Goal: Information Seeking & Learning: Learn about a topic

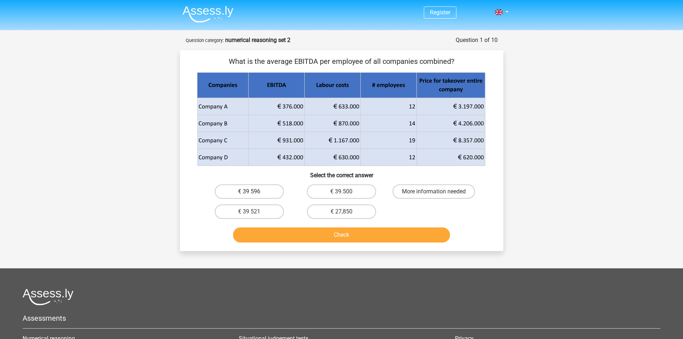
click at [259, 194] on label "€ 39 596" at bounding box center [249, 191] width 69 height 14
click at [254, 194] on input "€ 39 596" at bounding box center [251, 194] width 5 height 5
radio input "true"
click at [273, 229] on button "Check" at bounding box center [341, 234] width 217 height 15
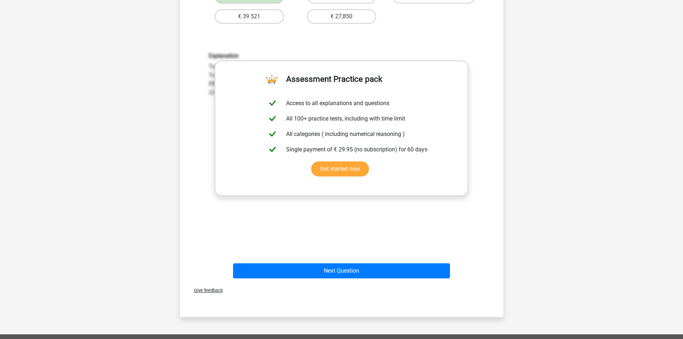
scroll to position [239, 0]
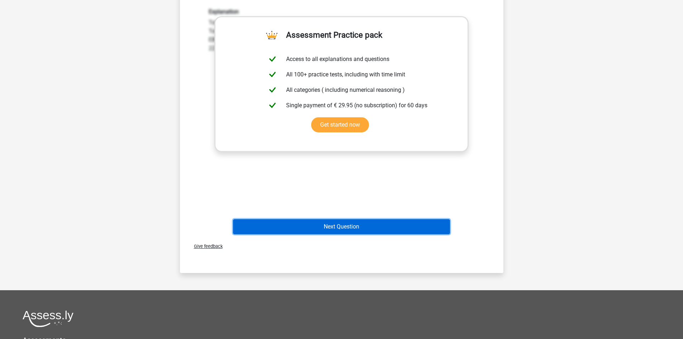
click at [393, 233] on button "Next Question" at bounding box center [341, 226] width 217 height 15
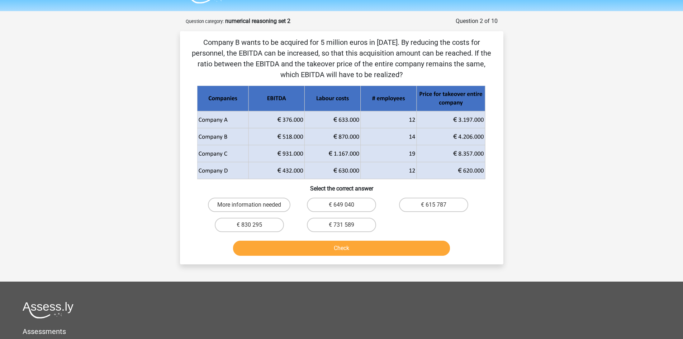
scroll to position [0, 0]
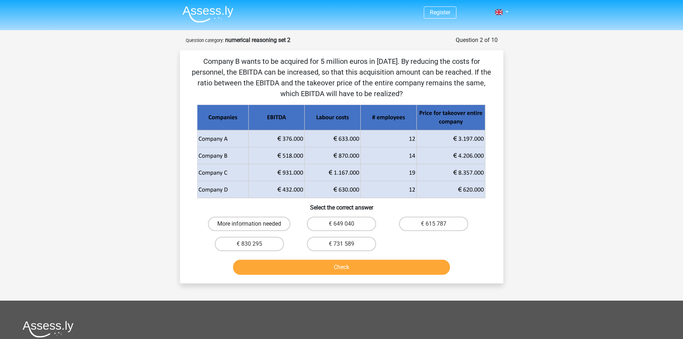
click at [267, 223] on label "More information needed" at bounding box center [249, 224] width 83 height 14
click at [254, 224] on input "More information needed" at bounding box center [251, 226] width 5 height 5
radio input "true"
click at [282, 265] on button "Check" at bounding box center [341, 267] width 217 height 15
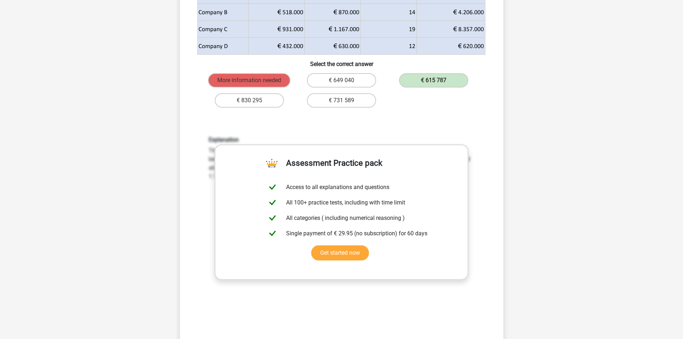
scroll to position [287, 0]
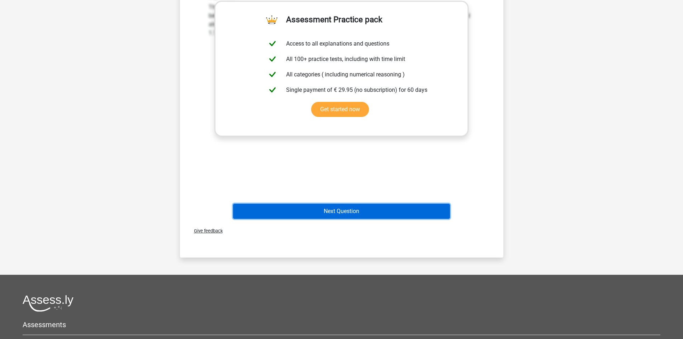
click at [401, 211] on button "Next Question" at bounding box center [341, 211] width 217 height 15
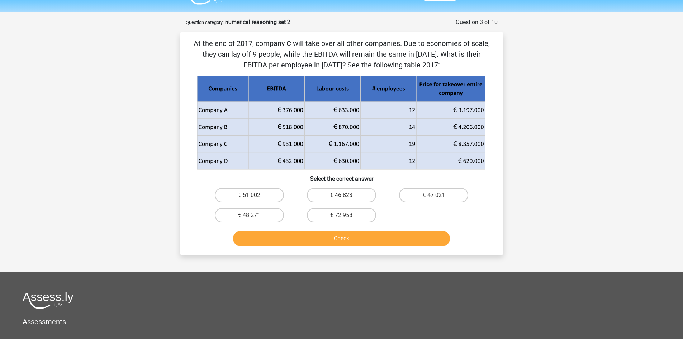
scroll to position [0, 0]
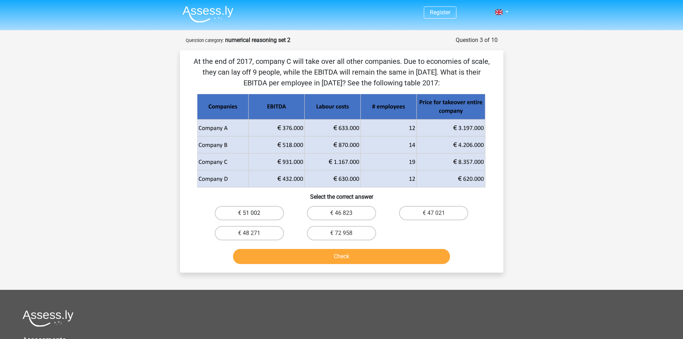
click at [264, 210] on label "€ 51 002" at bounding box center [249, 213] width 69 height 14
click at [254, 213] on input "€ 51 002" at bounding box center [251, 215] width 5 height 5
radio input "true"
click at [276, 256] on button "Check" at bounding box center [341, 256] width 217 height 15
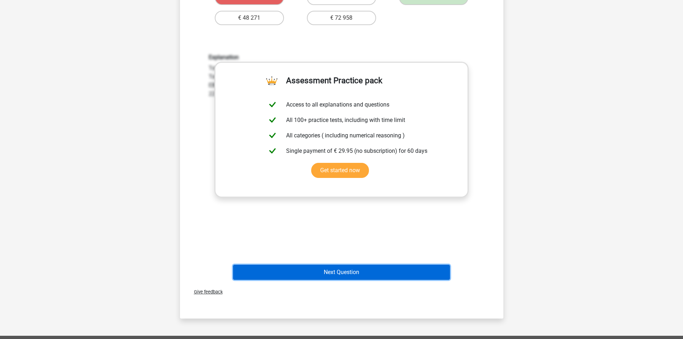
click at [357, 275] on button "Next Question" at bounding box center [341, 272] width 217 height 15
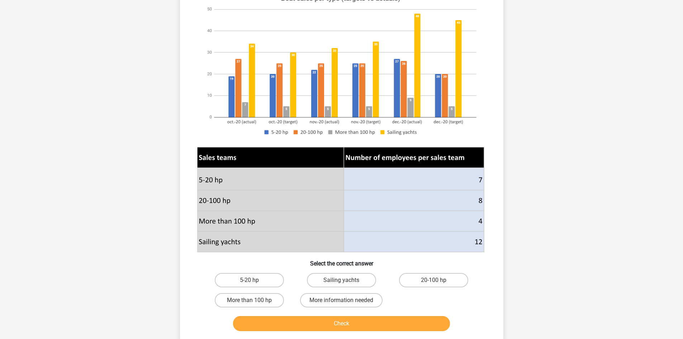
scroll to position [191, 0]
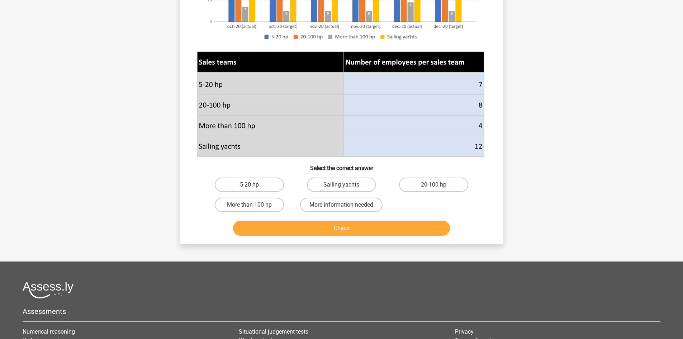
click at [244, 187] on label "5-20 hp" at bounding box center [249, 185] width 69 height 14
click at [249, 187] on input "5-20 hp" at bounding box center [251, 187] width 5 height 5
radio input "true"
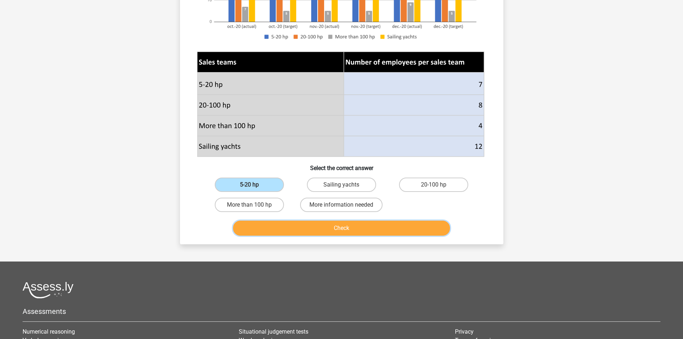
click at [281, 223] on button "Check" at bounding box center [341, 228] width 217 height 15
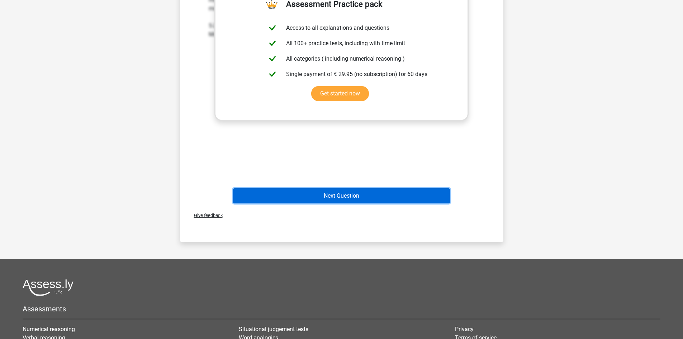
click at [348, 198] on button "Next Question" at bounding box center [341, 195] width 217 height 15
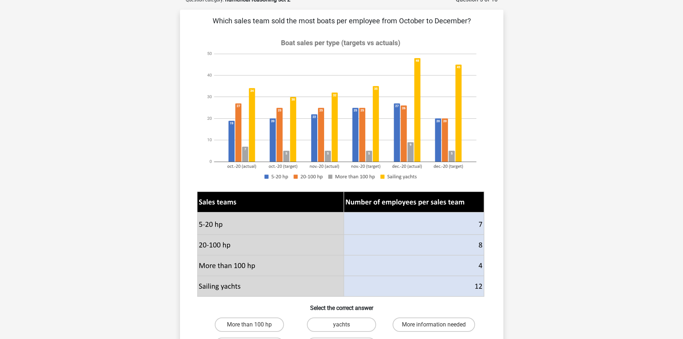
scroll to position [36, 0]
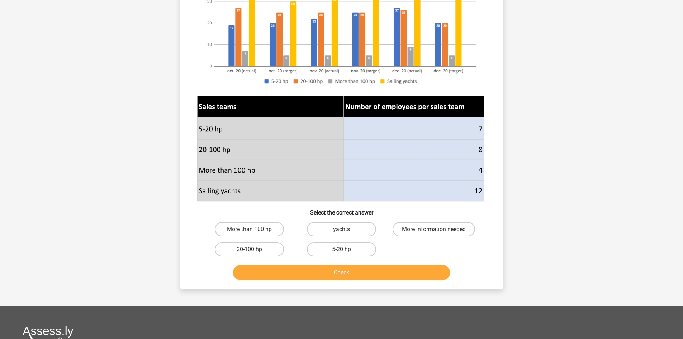
scroll to position [143, 0]
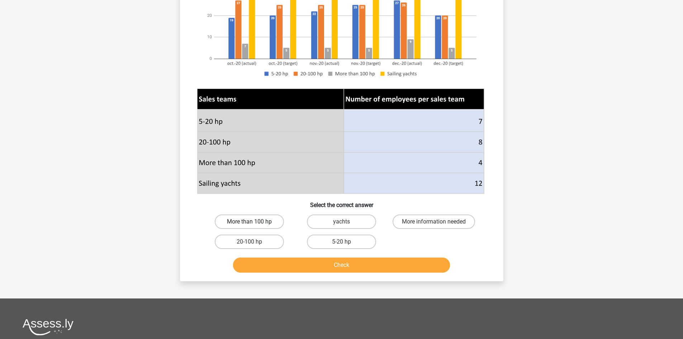
click at [247, 219] on label "More than 100 hp" at bounding box center [249, 222] width 69 height 14
click at [249, 222] on input "More than 100 hp" at bounding box center [251, 224] width 5 height 5
radio input "true"
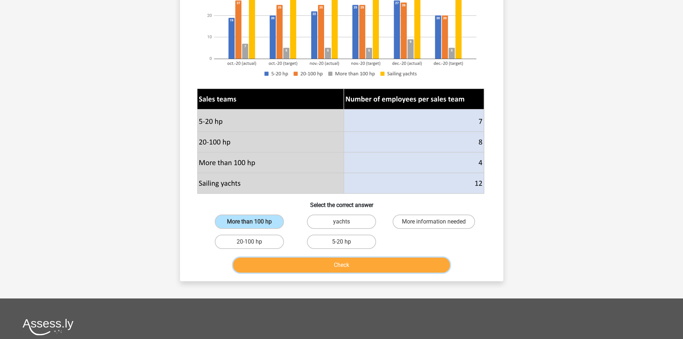
click at [291, 268] on button "Check" at bounding box center [341, 265] width 217 height 15
click at [270, 224] on label "More than 100 hp" at bounding box center [249, 222] width 69 height 14
click at [254, 224] on input "More than 100 hp" at bounding box center [251, 224] width 5 height 5
click at [298, 262] on button "Check" at bounding box center [341, 265] width 217 height 15
click at [273, 240] on label "20-100 hp" at bounding box center [249, 242] width 69 height 14
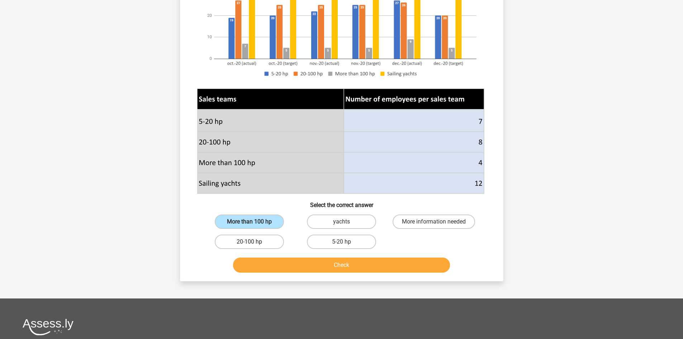
click at [254, 242] on input "20-100 hp" at bounding box center [251, 244] width 5 height 5
radio input "true"
click at [321, 222] on label "yachts" at bounding box center [341, 222] width 69 height 14
click at [341, 222] on input "yachts" at bounding box center [343, 224] width 5 height 5
radio input "true"
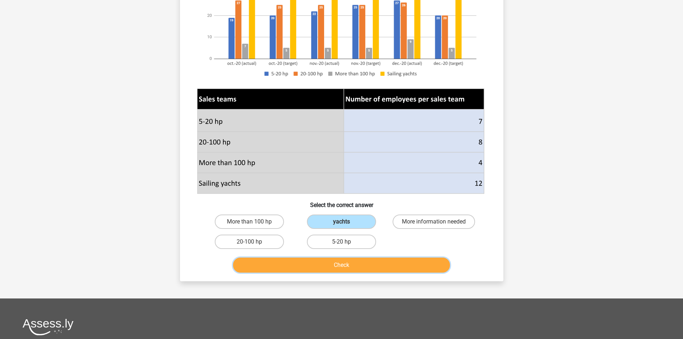
click at [321, 267] on button "Check" at bounding box center [341, 265] width 217 height 15
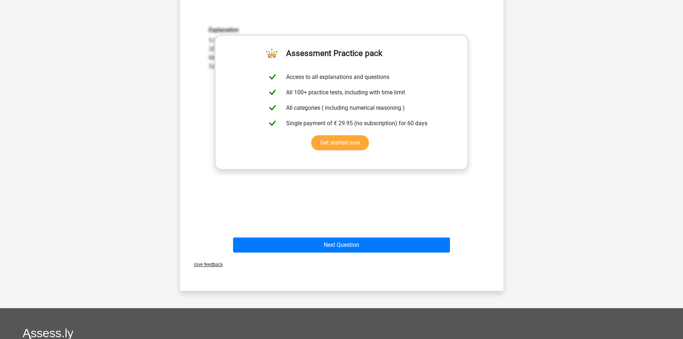
scroll to position [406, 0]
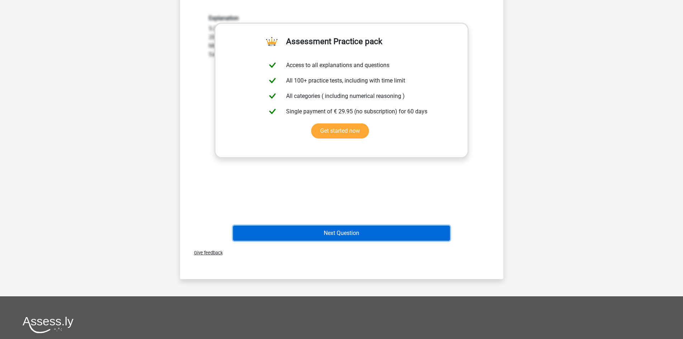
click at [364, 229] on button "Next Question" at bounding box center [341, 233] width 217 height 15
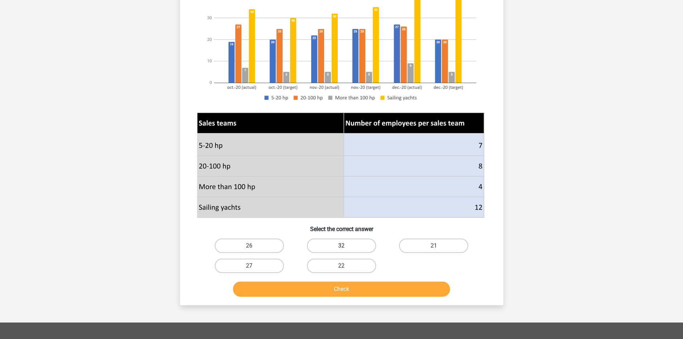
scroll to position [156, 0]
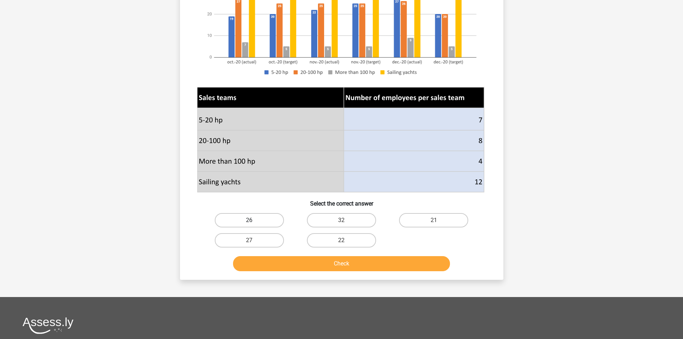
click at [266, 219] on label "26" at bounding box center [249, 220] width 69 height 14
click at [254, 220] on input "26" at bounding box center [251, 222] width 5 height 5
radio input "true"
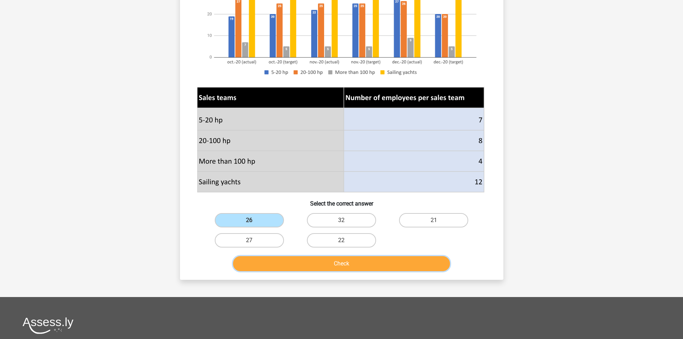
click at [284, 261] on button "Check" at bounding box center [341, 263] width 217 height 15
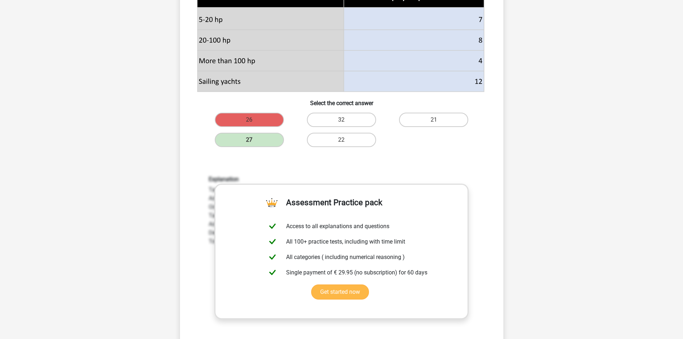
scroll to position [227, 0]
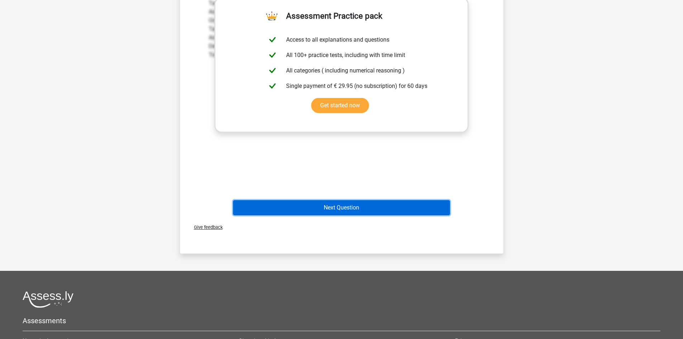
click at [379, 212] on button "Next Question" at bounding box center [341, 207] width 217 height 15
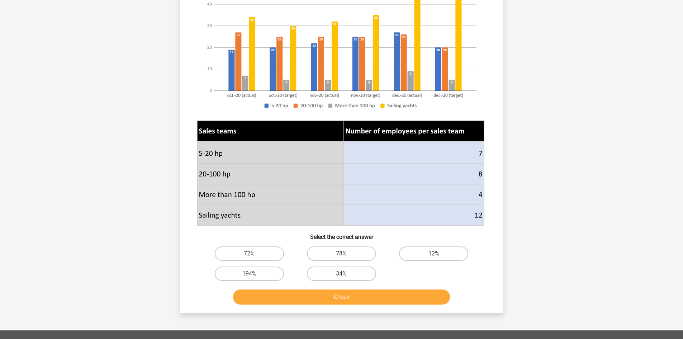
scroll to position [191, 0]
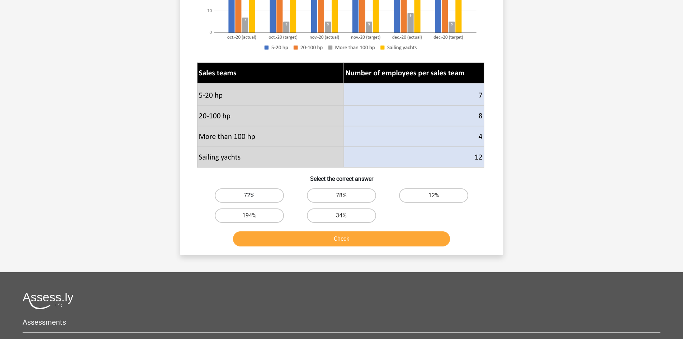
click at [239, 197] on label "72%" at bounding box center [249, 195] width 69 height 14
click at [249, 197] on input "72%" at bounding box center [251, 197] width 5 height 5
radio input "true"
click at [271, 248] on div "Check" at bounding box center [341, 240] width 277 height 18
click at [272, 242] on button "Check" at bounding box center [341, 238] width 217 height 15
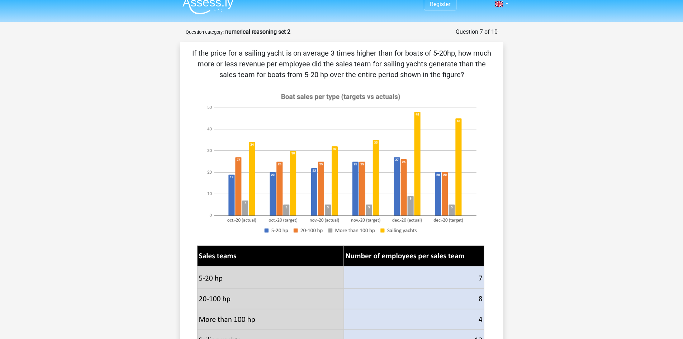
scroll to position [0, 0]
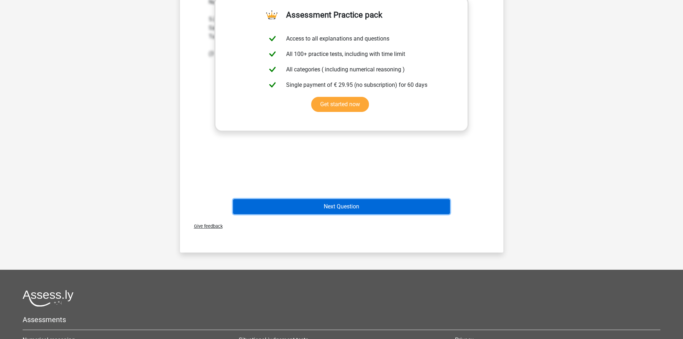
click at [418, 207] on button "Next Question" at bounding box center [341, 206] width 217 height 15
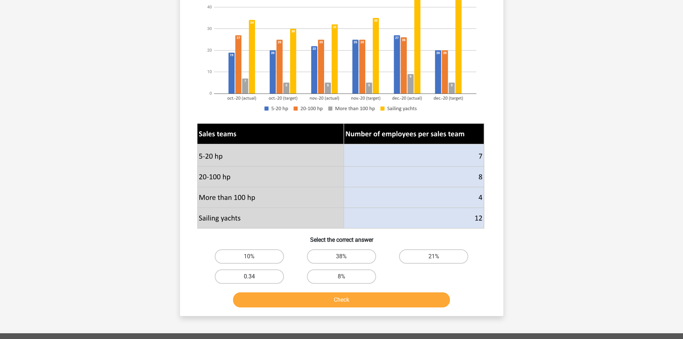
scroll to position [215, 0]
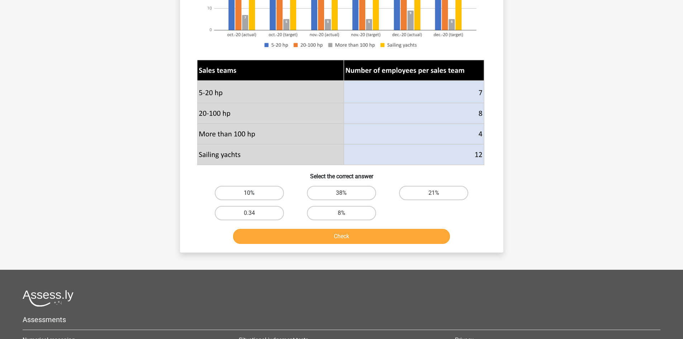
click at [258, 198] on label "10%" at bounding box center [249, 193] width 69 height 14
click at [254, 198] on input "10%" at bounding box center [251, 195] width 5 height 5
radio input "true"
click at [264, 236] on button "Check" at bounding box center [341, 236] width 217 height 15
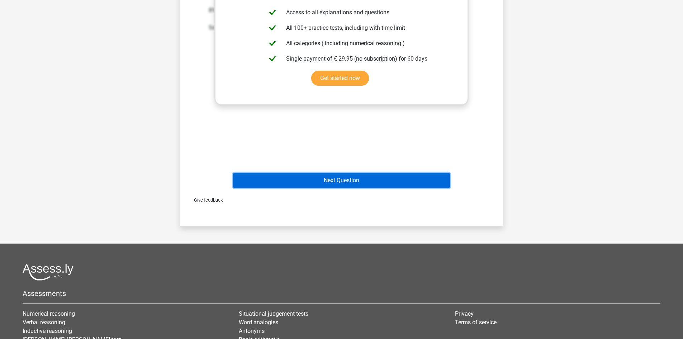
click at [388, 174] on button "Next Question" at bounding box center [341, 180] width 217 height 15
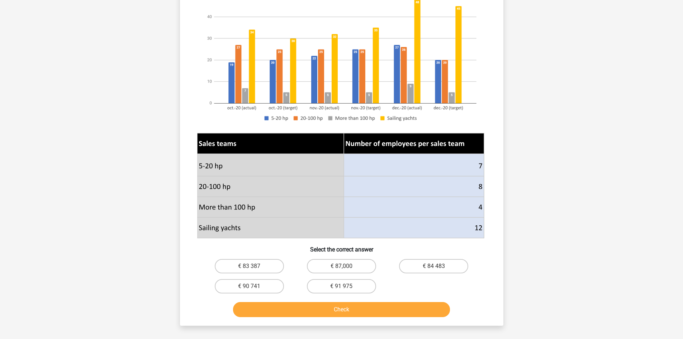
scroll to position [203, 0]
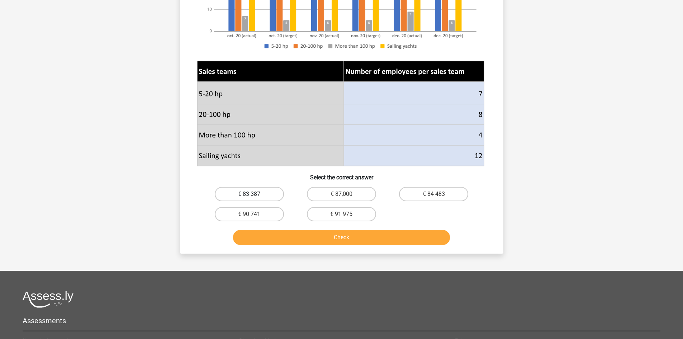
click at [263, 192] on label "€ 83 387" at bounding box center [249, 194] width 69 height 14
click at [254, 194] on input "€ 83 387" at bounding box center [251, 196] width 5 height 5
radio input "true"
click at [306, 245] on button "Check" at bounding box center [341, 237] width 217 height 15
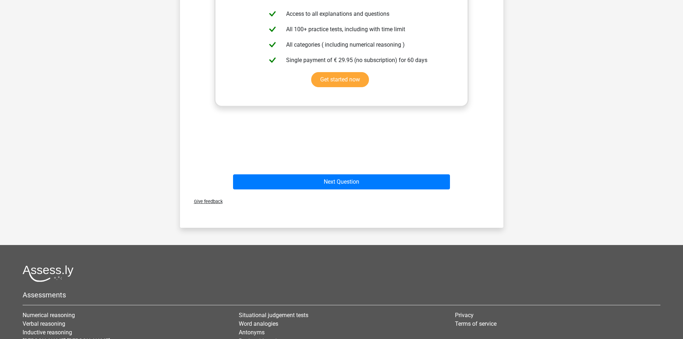
scroll to position [490, 0]
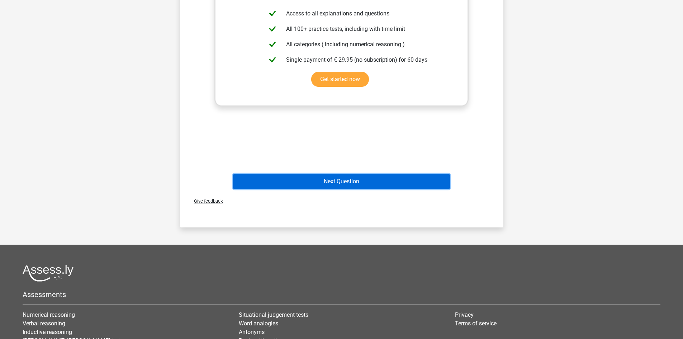
click at [384, 179] on button "Next Question" at bounding box center [341, 181] width 217 height 15
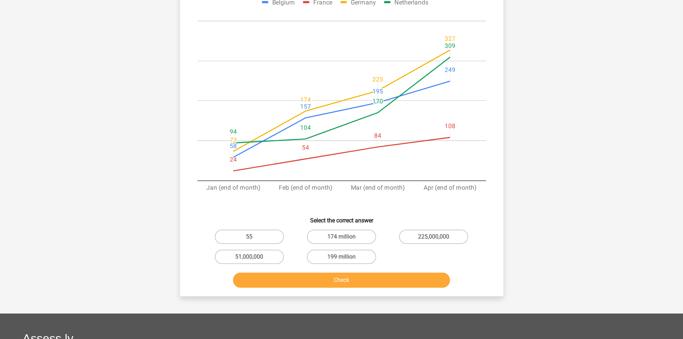
scroll to position [108, 0]
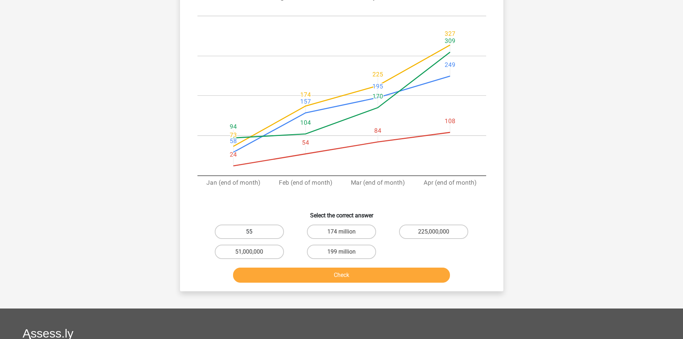
click at [266, 235] on label "55" at bounding box center [249, 232] width 69 height 14
click at [254, 235] on input "55" at bounding box center [251, 234] width 5 height 5
radio input "true"
click at [298, 276] on button "Check" at bounding box center [341, 275] width 217 height 15
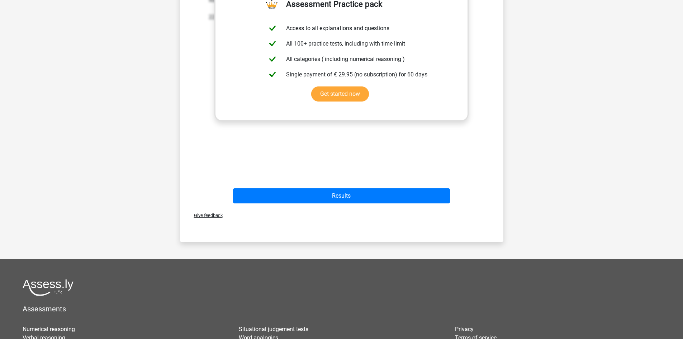
scroll to position [419, 0]
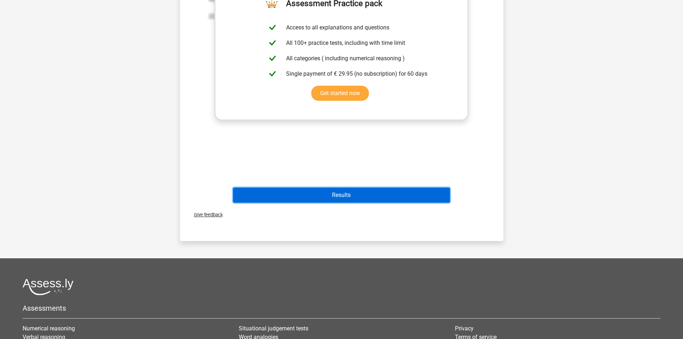
click at [350, 195] on button "Results" at bounding box center [341, 195] width 217 height 15
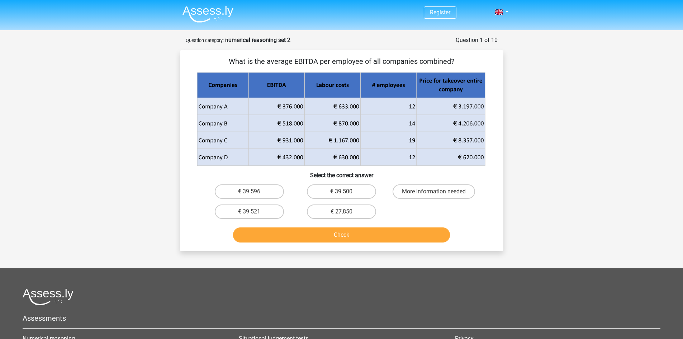
scroll to position [119, 0]
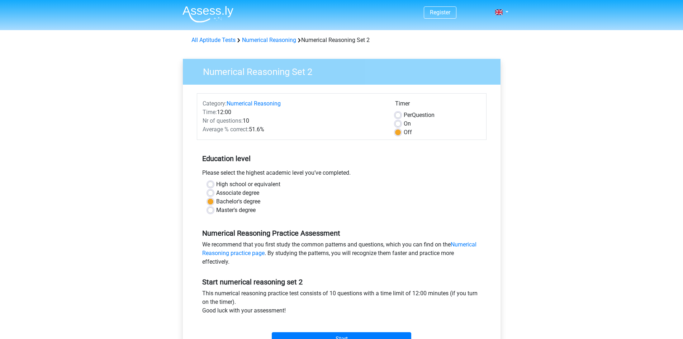
scroll to position [48, 0]
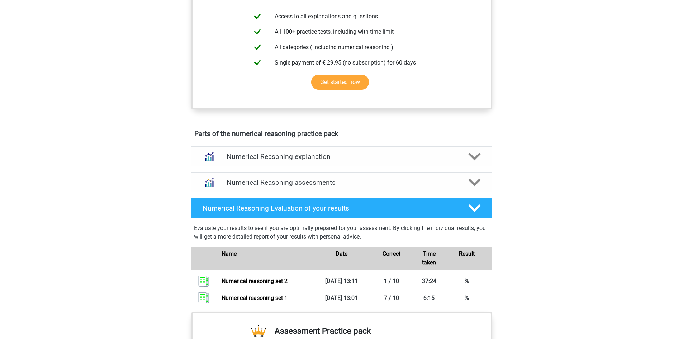
scroll to position [287, 0]
click at [386, 183] on div "Numerical Reasoning assessments" at bounding box center [341, 182] width 301 height 20
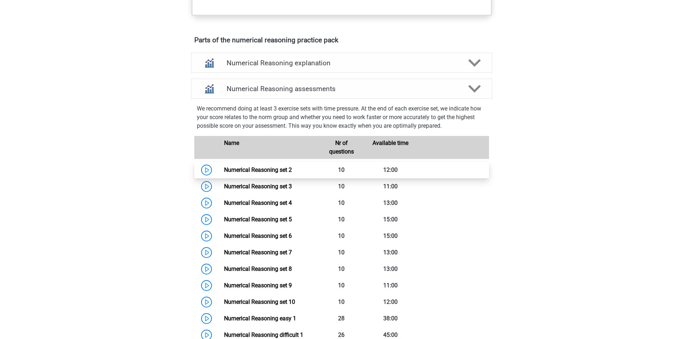
scroll to position [383, 0]
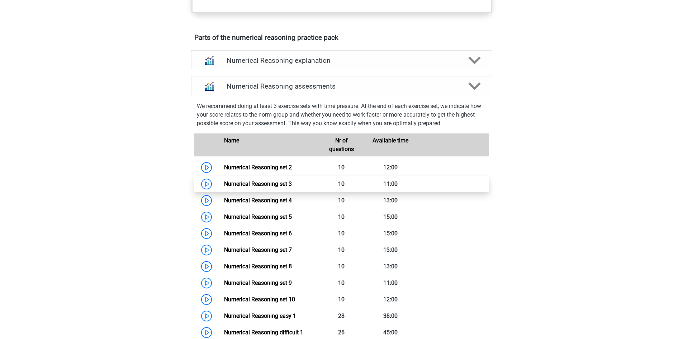
click at [283, 187] on link "Numerical Reasoning set 3" at bounding box center [258, 183] width 68 height 7
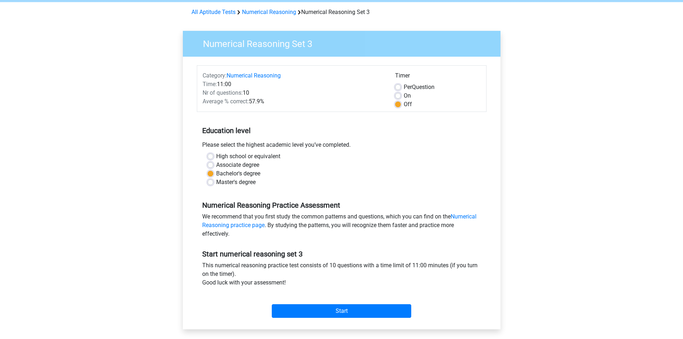
scroll to position [72, 0]
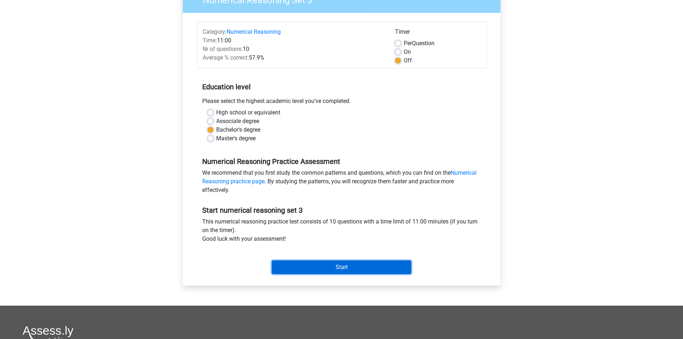
click at [336, 267] on input "Start" at bounding box center [342, 267] width 140 height 14
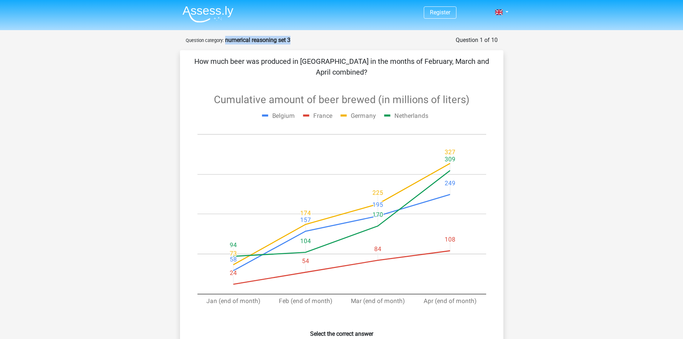
drag, startPoint x: 226, startPoint y: 40, endPoint x: 292, endPoint y: 38, distance: 66.4
click at [292, 38] on div "Question 1 of 10 Question category: numerical reasoning set 3" at bounding box center [342, 40] width 312 height 9
copy strong "numerical reasoning set 3"
click at [363, 56] on p "How much beer was produced in Belgium in the months of February, March and Apri…" at bounding box center [342, 67] width 301 height 22
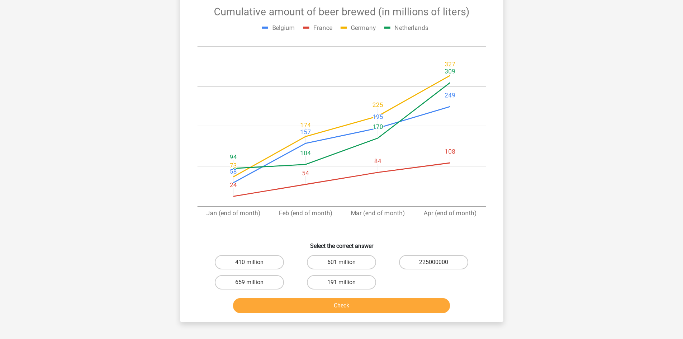
scroll to position [96, 0]
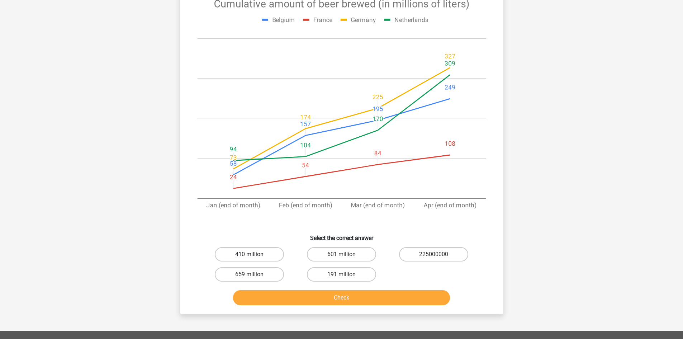
click at [256, 255] on label "410 million" at bounding box center [249, 254] width 69 height 14
click at [254, 255] on input "410 million" at bounding box center [251, 256] width 5 height 5
radio input "true"
click at [308, 297] on button "Check" at bounding box center [341, 297] width 217 height 15
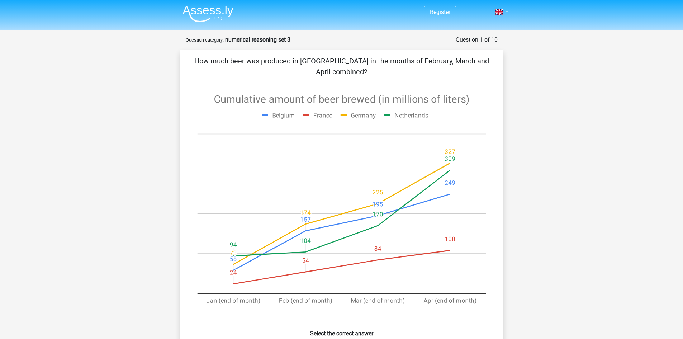
scroll to position [0, 0]
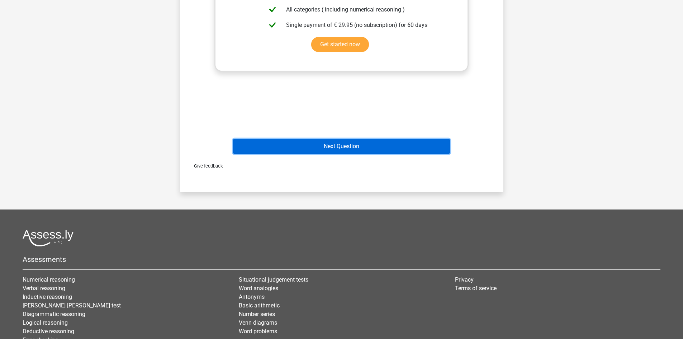
click at [400, 152] on button "Next Question" at bounding box center [341, 146] width 217 height 15
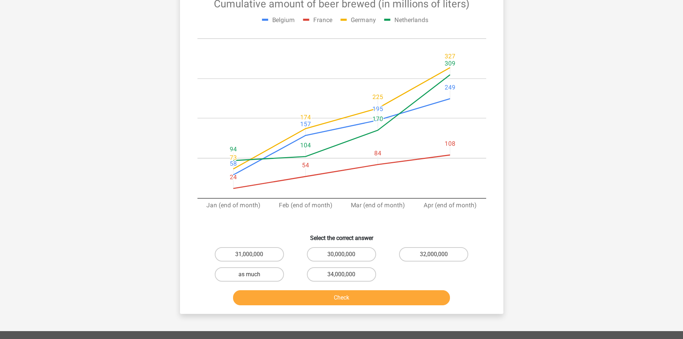
scroll to position [108, 0]
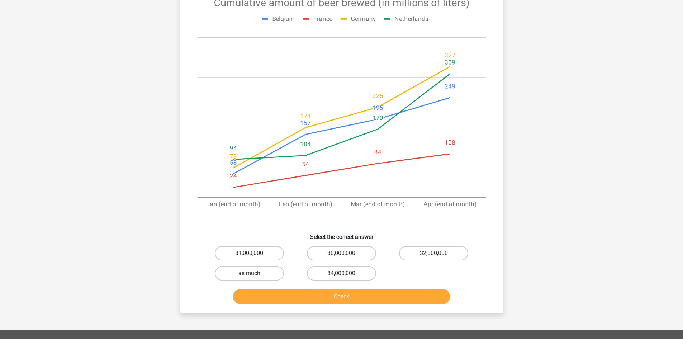
click at [242, 246] on label "31,000,000" at bounding box center [249, 253] width 69 height 14
click at [249, 253] on input "31,000,000" at bounding box center [251, 255] width 5 height 5
radio input "true"
click at [291, 289] on button "Check" at bounding box center [341, 296] width 217 height 15
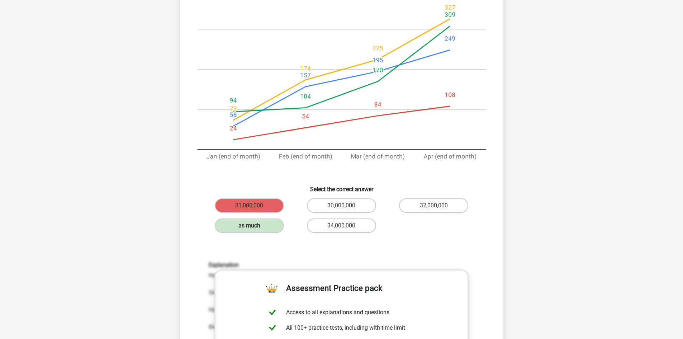
scroll to position [156, 0]
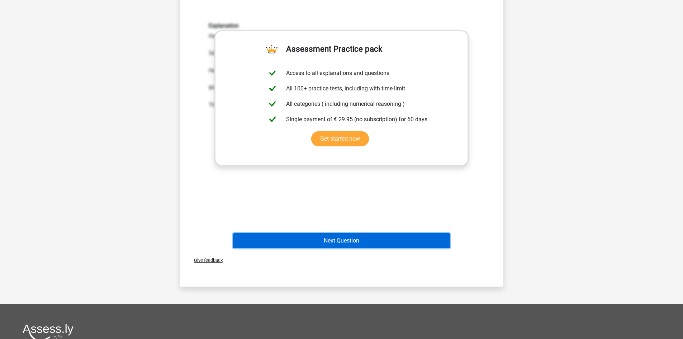
click at [346, 233] on button "Next Question" at bounding box center [341, 240] width 217 height 15
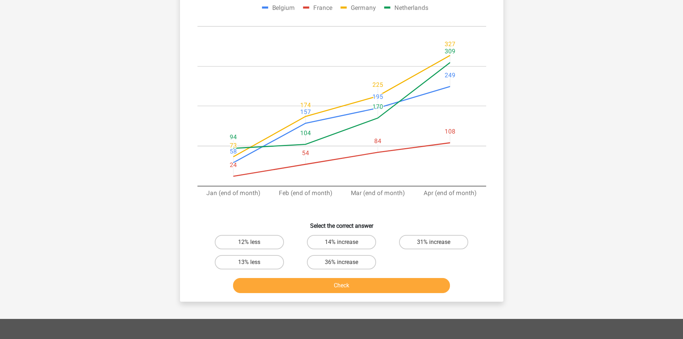
scroll to position [132, 0]
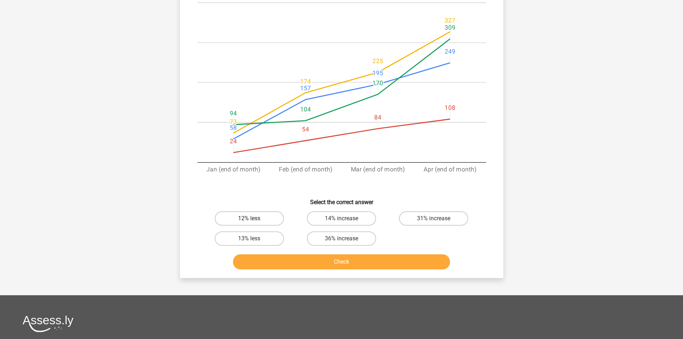
click at [248, 215] on label "12% less" at bounding box center [249, 218] width 69 height 14
click at [249, 218] on input "12% less" at bounding box center [251, 220] width 5 height 5
radio input "true"
click at [283, 267] on button "Check" at bounding box center [341, 261] width 217 height 15
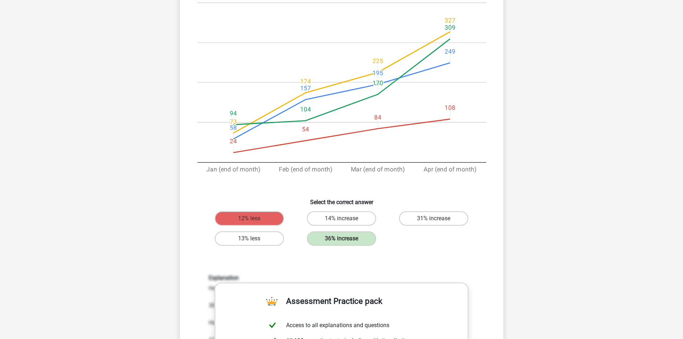
scroll to position [156, 0]
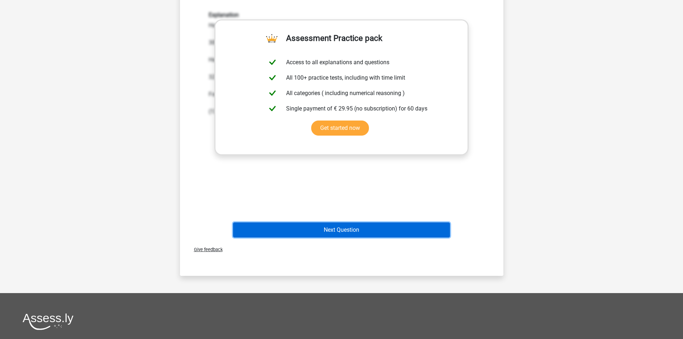
click at [352, 235] on button "Next Question" at bounding box center [341, 229] width 217 height 15
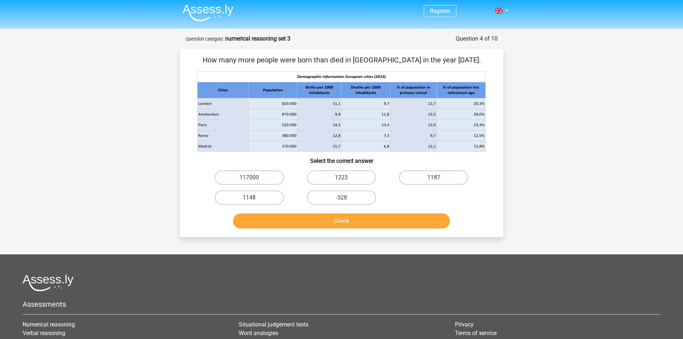
scroll to position [0, 0]
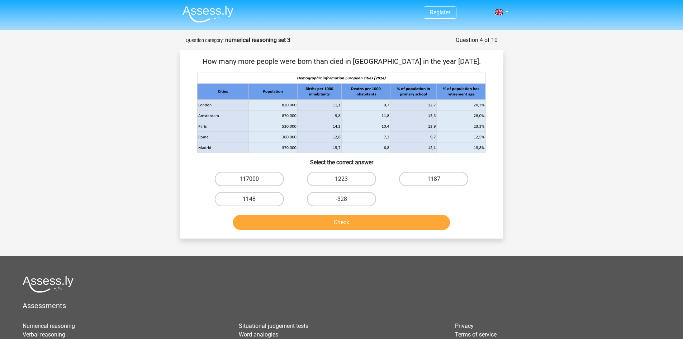
click at [265, 175] on label "117000" at bounding box center [249, 179] width 69 height 14
click at [254, 179] on input "117000" at bounding box center [251, 181] width 5 height 5
radio input "true"
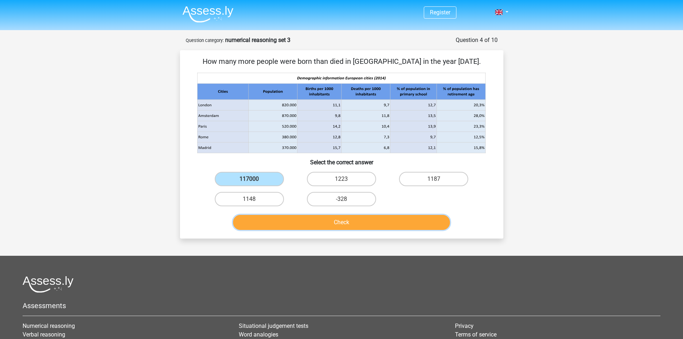
click at [285, 217] on button "Check" at bounding box center [341, 222] width 217 height 15
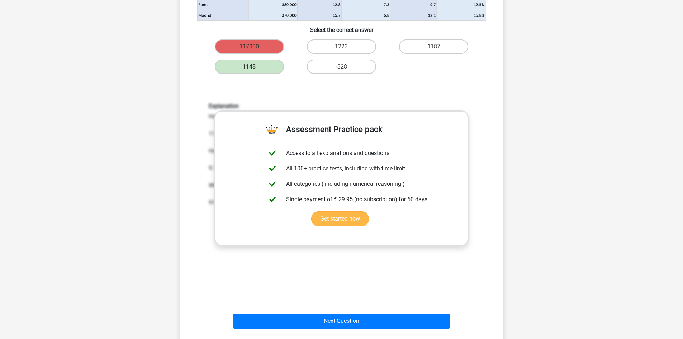
scroll to position [168, 0]
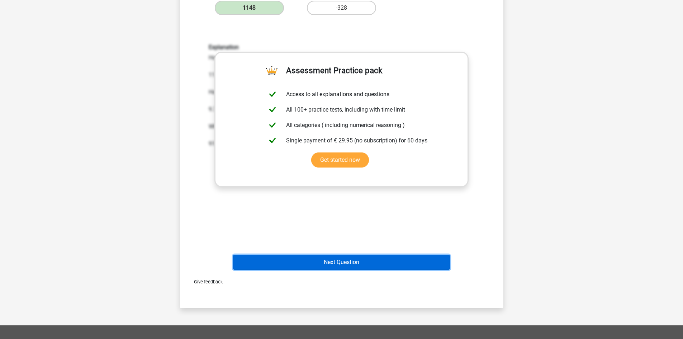
click at [388, 262] on button "Next Question" at bounding box center [341, 262] width 217 height 15
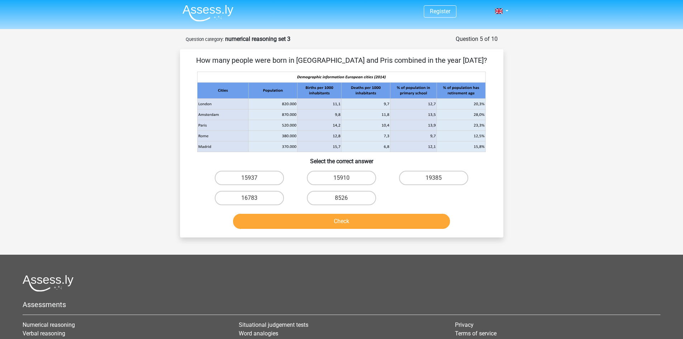
scroll to position [0, 0]
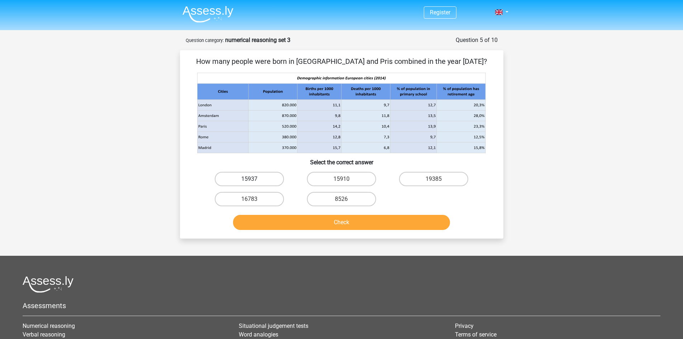
click at [255, 175] on label "15937" at bounding box center [249, 179] width 69 height 14
click at [254, 179] on input "15937" at bounding box center [251, 181] width 5 height 5
radio input "true"
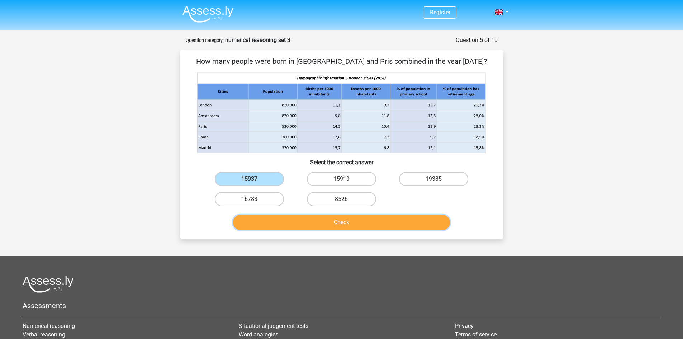
click at [273, 218] on button "Check" at bounding box center [341, 222] width 217 height 15
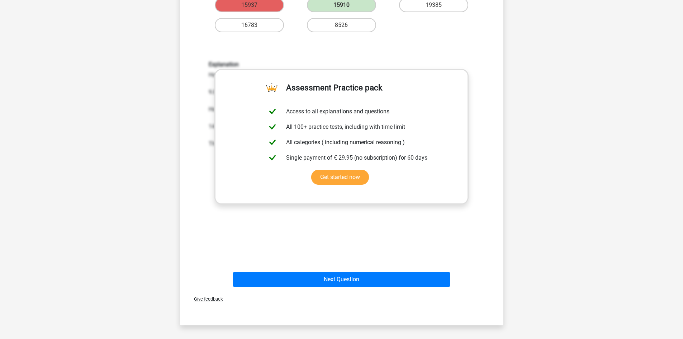
scroll to position [239, 0]
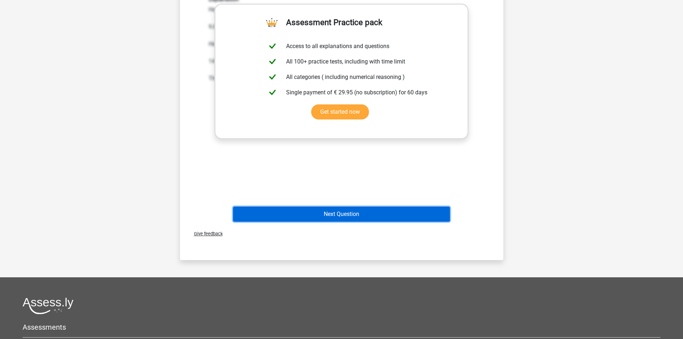
click at [383, 209] on button "Next Question" at bounding box center [341, 214] width 217 height 15
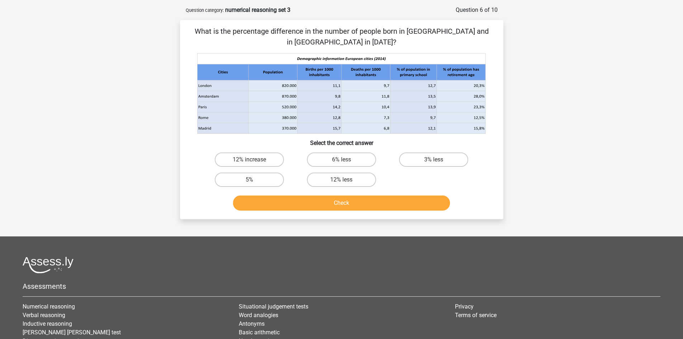
scroll to position [0, 0]
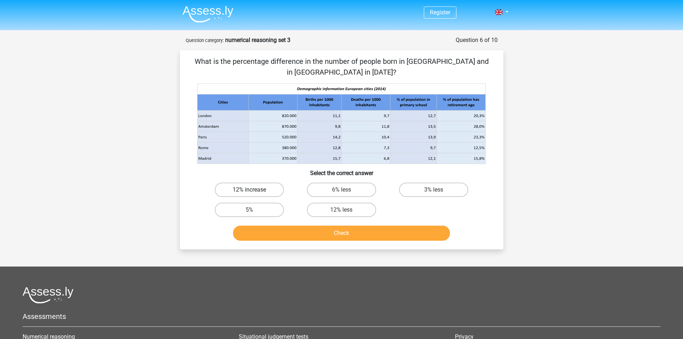
click at [236, 185] on label "12% increase" at bounding box center [249, 190] width 69 height 14
click at [249, 190] on input "12% increase" at bounding box center [251, 192] width 5 height 5
radio input "true"
click at [266, 235] on button "Check" at bounding box center [341, 233] width 217 height 15
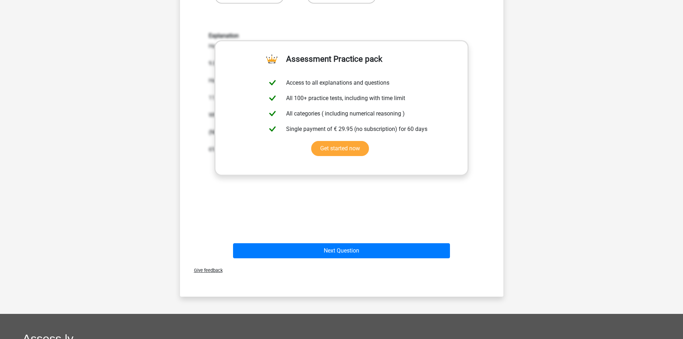
scroll to position [215, 0]
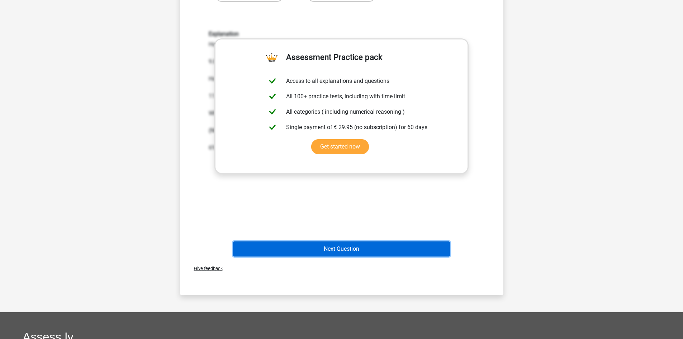
click at [382, 255] on button "Next Question" at bounding box center [341, 248] width 217 height 15
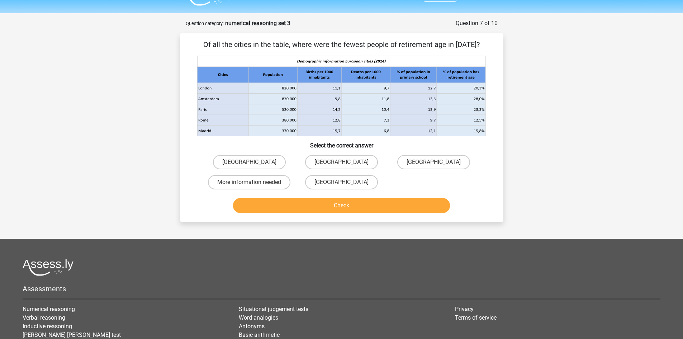
scroll to position [0, 0]
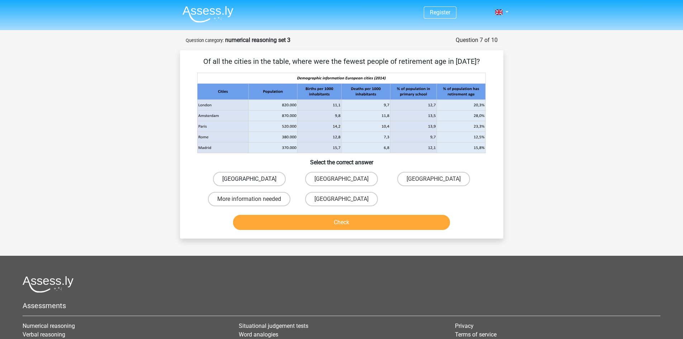
click at [236, 178] on label "Rome" at bounding box center [249, 179] width 73 height 14
click at [249, 179] on input "Rome" at bounding box center [251, 181] width 5 height 5
radio input "true"
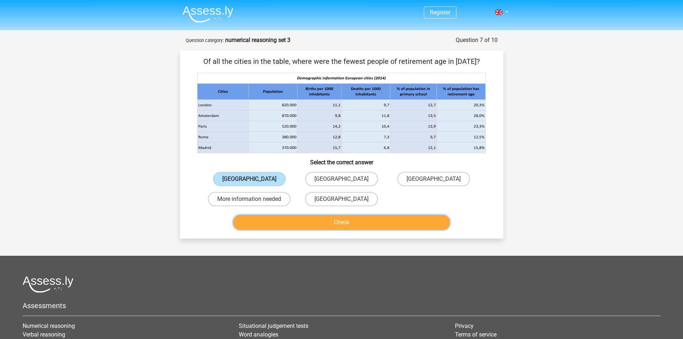
click at [274, 222] on button "Check" at bounding box center [341, 222] width 217 height 15
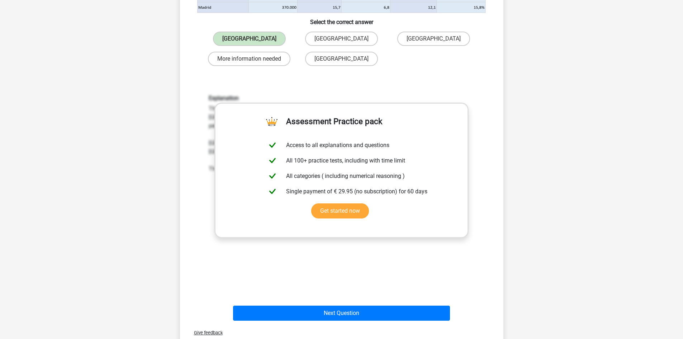
scroll to position [191, 0]
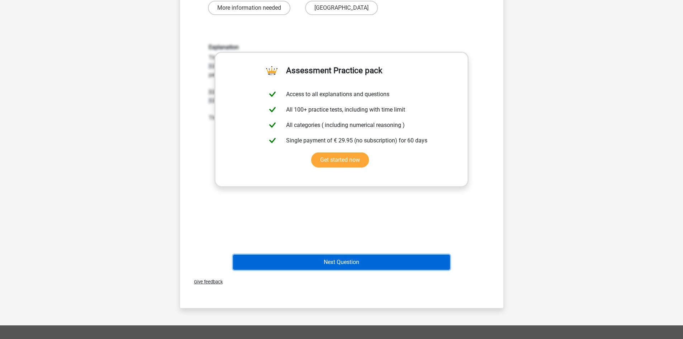
click at [348, 264] on button "Next Question" at bounding box center [341, 262] width 217 height 15
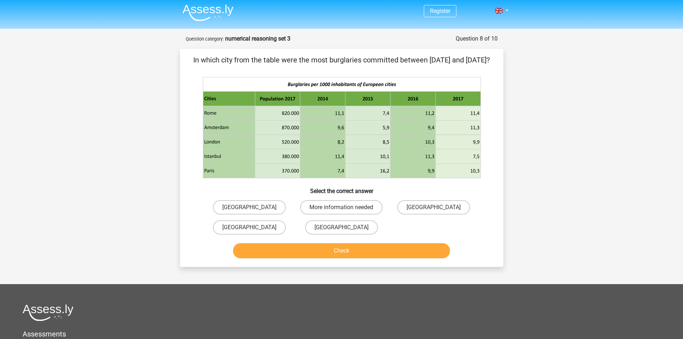
scroll to position [0, 0]
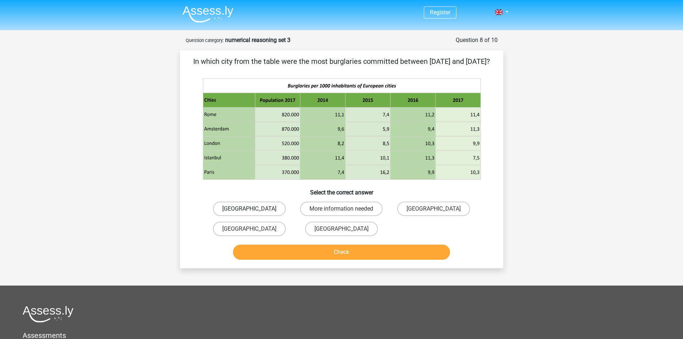
click at [254, 216] on label "Paris" at bounding box center [249, 209] width 73 height 14
click at [254, 213] on input "Paris" at bounding box center [251, 211] width 5 height 5
radio input "true"
click at [278, 260] on button "Check" at bounding box center [341, 252] width 217 height 15
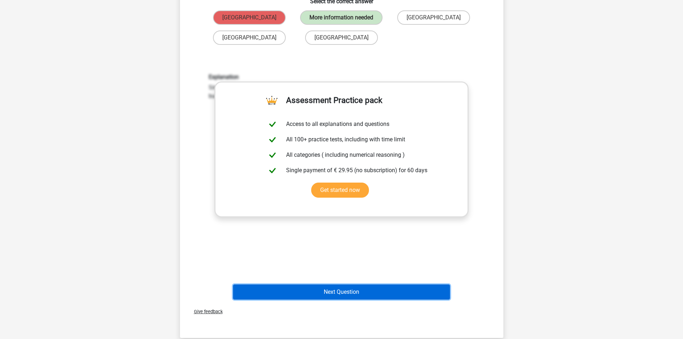
click at [385, 300] on button "Next Question" at bounding box center [341, 291] width 217 height 15
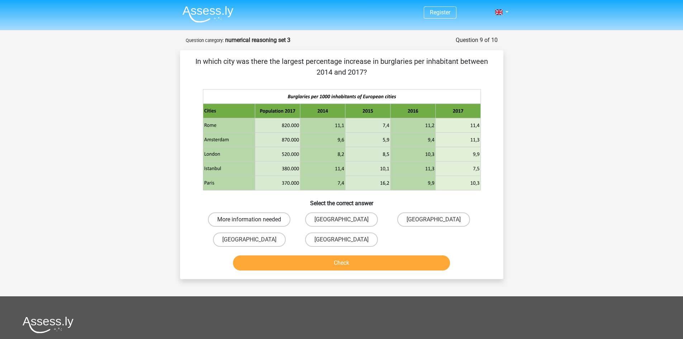
click at [267, 225] on label "More information needed" at bounding box center [249, 219] width 83 height 14
click at [254, 224] on input "More information needed" at bounding box center [251, 222] width 5 height 5
radio input "true"
click at [278, 259] on button "Check" at bounding box center [341, 262] width 217 height 15
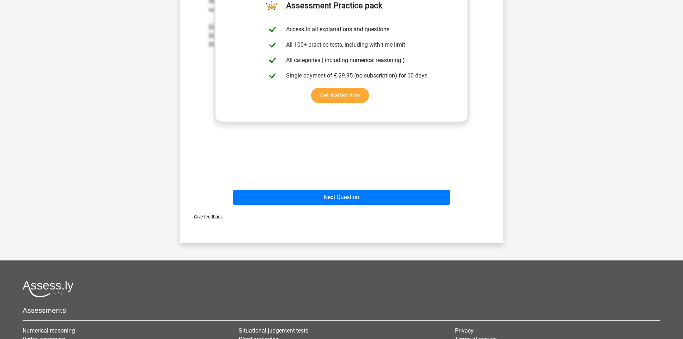
scroll to position [311, 0]
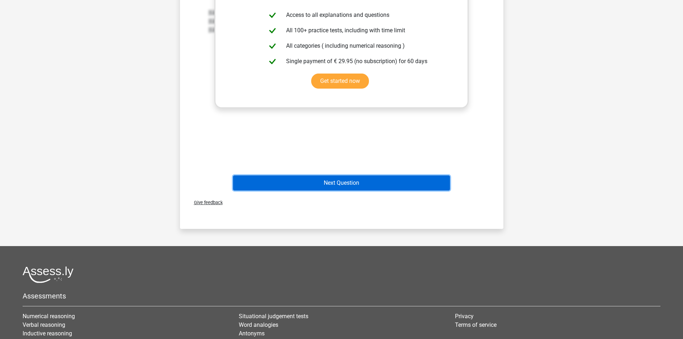
click at [395, 184] on button "Next Question" at bounding box center [341, 182] width 217 height 15
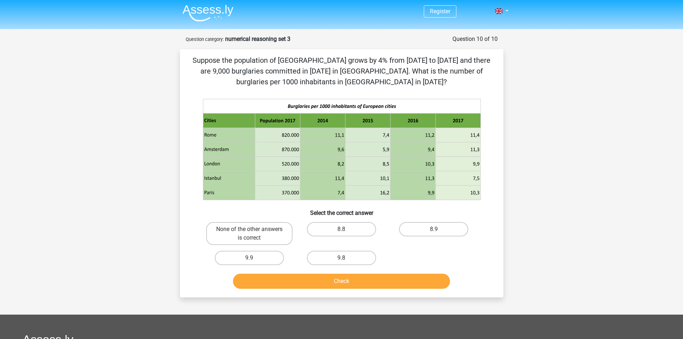
scroll to position [0, 0]
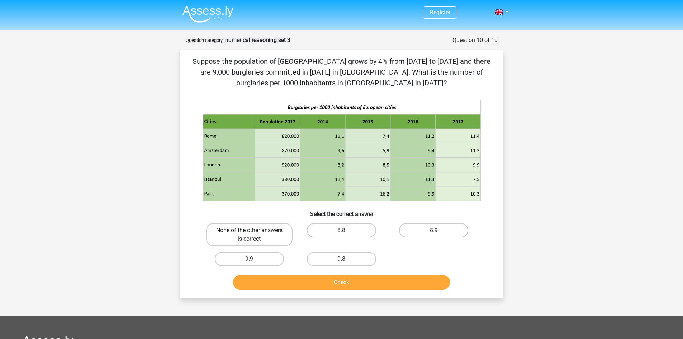
click at [259, 231] on label "None of the other answers is correct" at bounding box center [249, 234] width 86 height 23
click at [254, 231] on input "None of the other answers is correct" at bounding box center [251, 232] width 5 height 5
radio input "true"
click at [306, 287] on button "Check" at bounding box center [341, 282] width 217 height 15
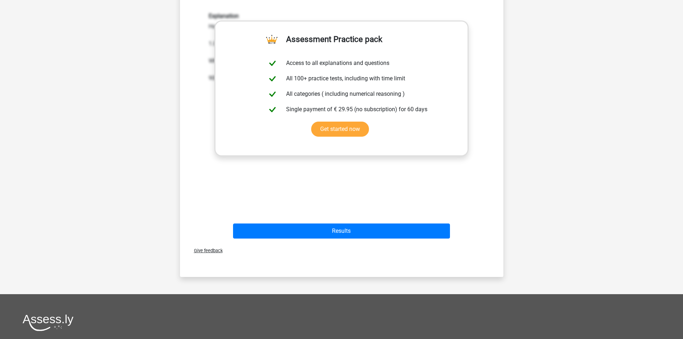
scroll to position [287, 0]
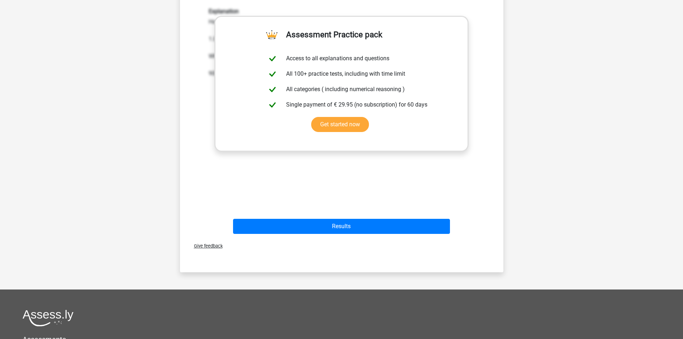
click at [372, 236] on div "Results" at bounding box center [341, 228] width 277 height 18
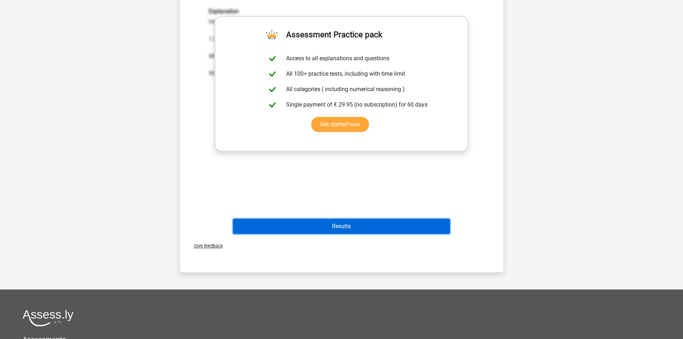
click at [372, 229] on button "Results" at bounding box center [341, 226] width 217 height 15
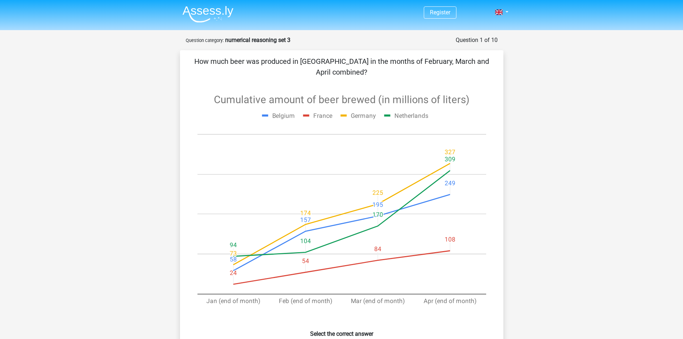
scroll to position [277, 0]
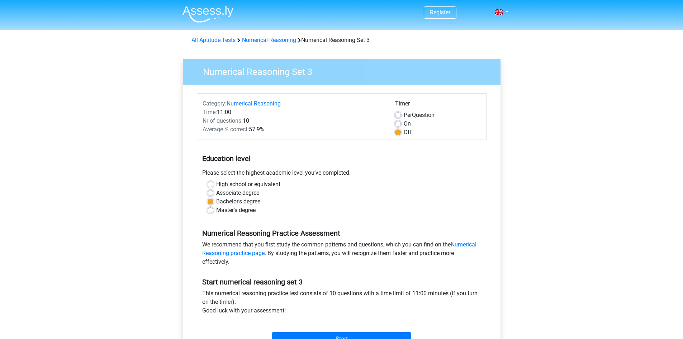
scroll to position [69, 0]
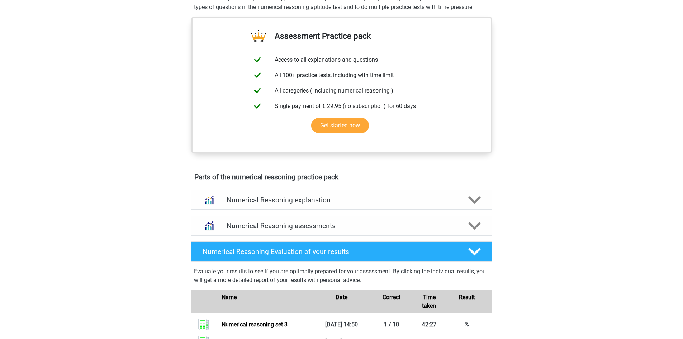
scroll to position [287, 0]
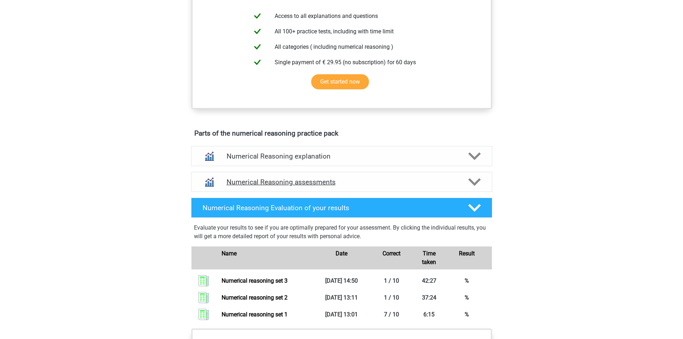
click at [311, 183] on div "Numerical Reasoning assessments" at bounding box center [341, 182] width 301 height 20
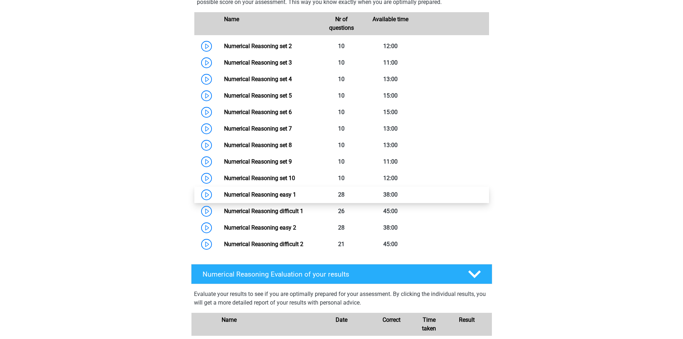
scroll to position [479, 0]
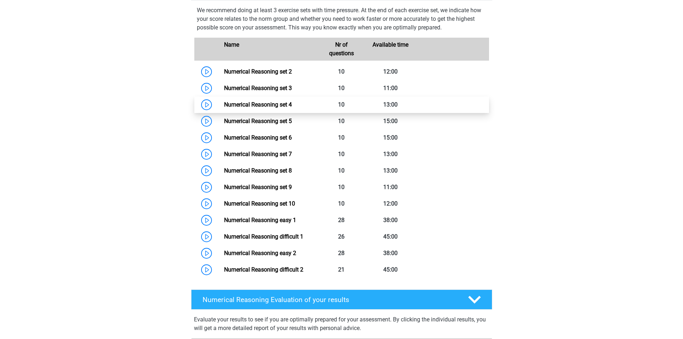
click at [292, 108] on link "Numerical Reasoning set 4" at bounding box center [258, 104] width 68 height 7
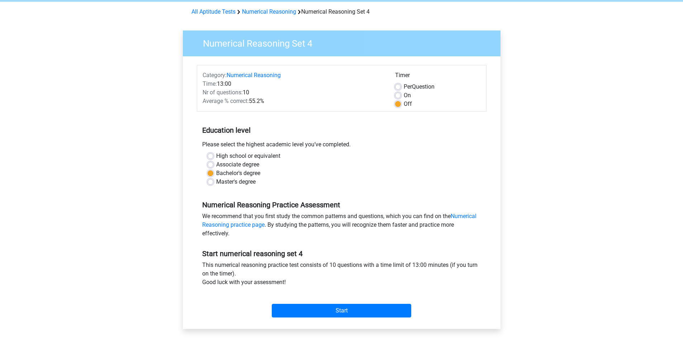
scroll to position [72, 0]
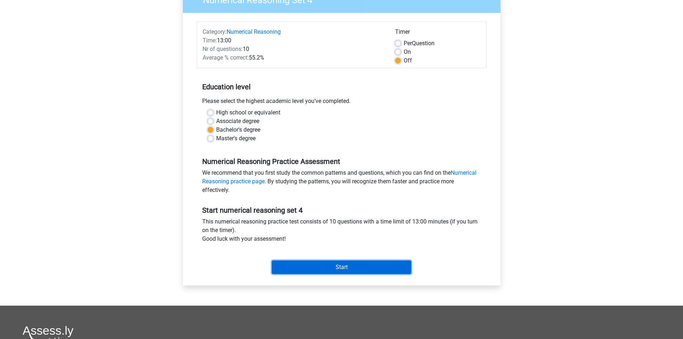
click at [349, 263] on input "Start" at bounding box center [342, 267] width 140 height 14
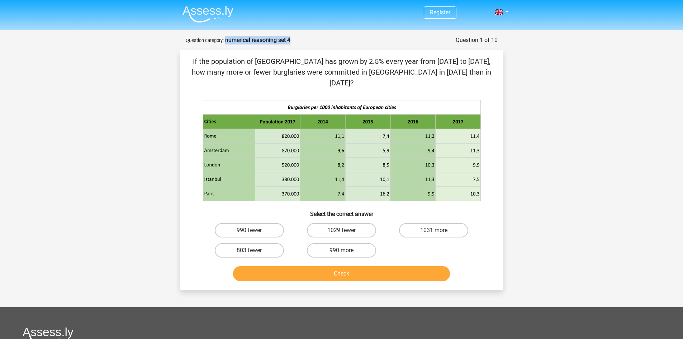
drag, startPoint x: 226, startPoint y: 39, endPoint x: 298, endPoint y: 39, distance: 72.8
click at [298, 39] on div "Question 1 of 10 Question category: numerical reasoning set 4" at bounding box center [342, 40] width 312 height 9
copy strong "numerical reasoning set 4"
click at [384, 69] on p "If the population of [GEOGRAPHIC_DATA] has grown by 2.5% every year from [DATE]…" at bounding box center [342, 72] width 301 height 32
